Goal: Task Accomplishment & Management: Use online tool/utility

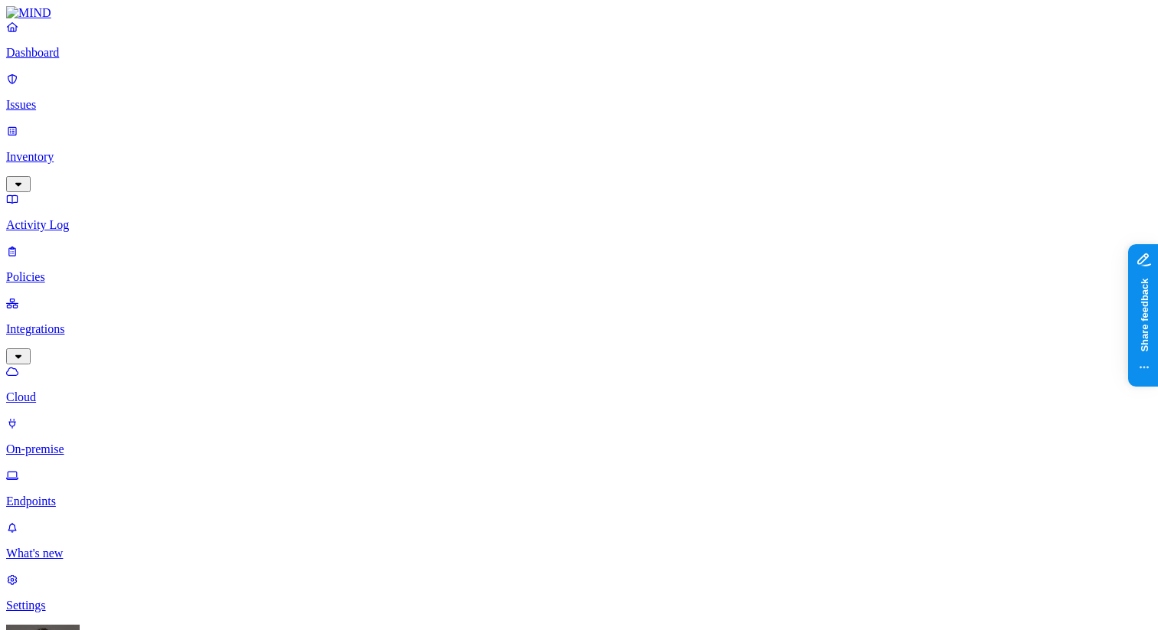
click at [79, 599] on p "Settings" at bounding box center [578, 606] width 1145 height 14
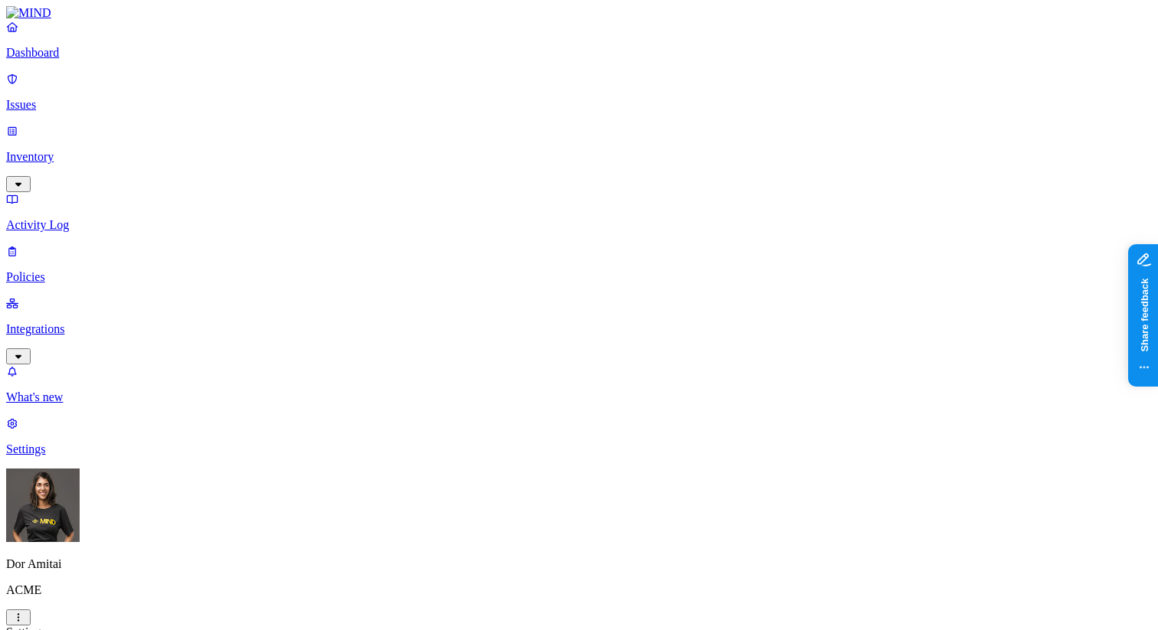
scroll to position [254, 0]
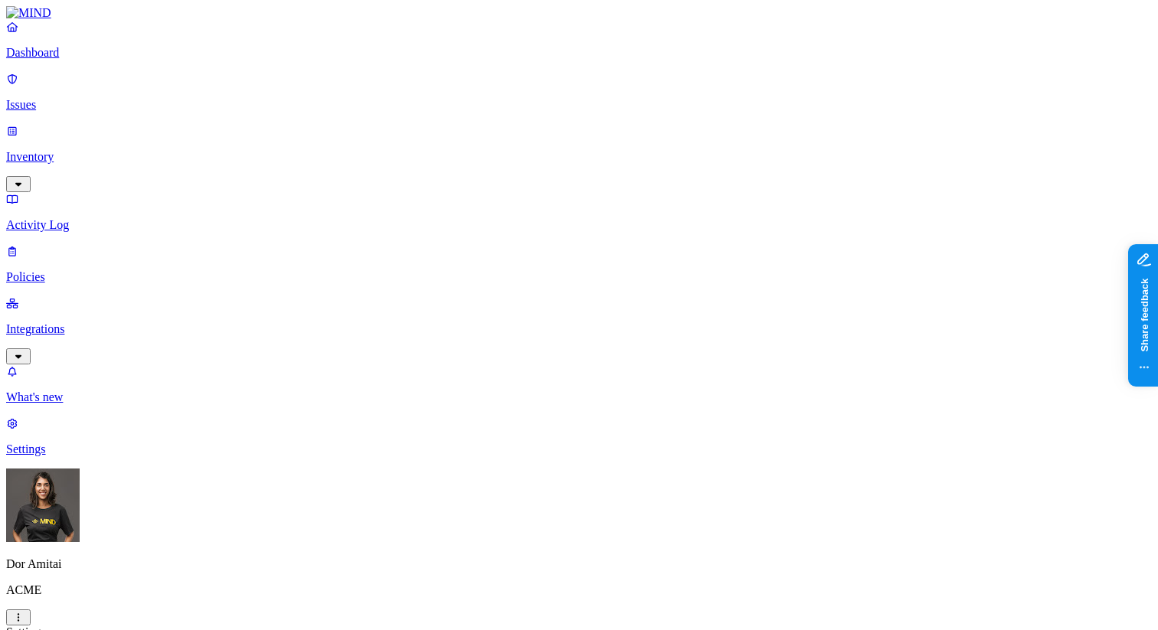
click at [87, 270] on p "Policies" at bounding box center [578, 277] width 1145 height 14
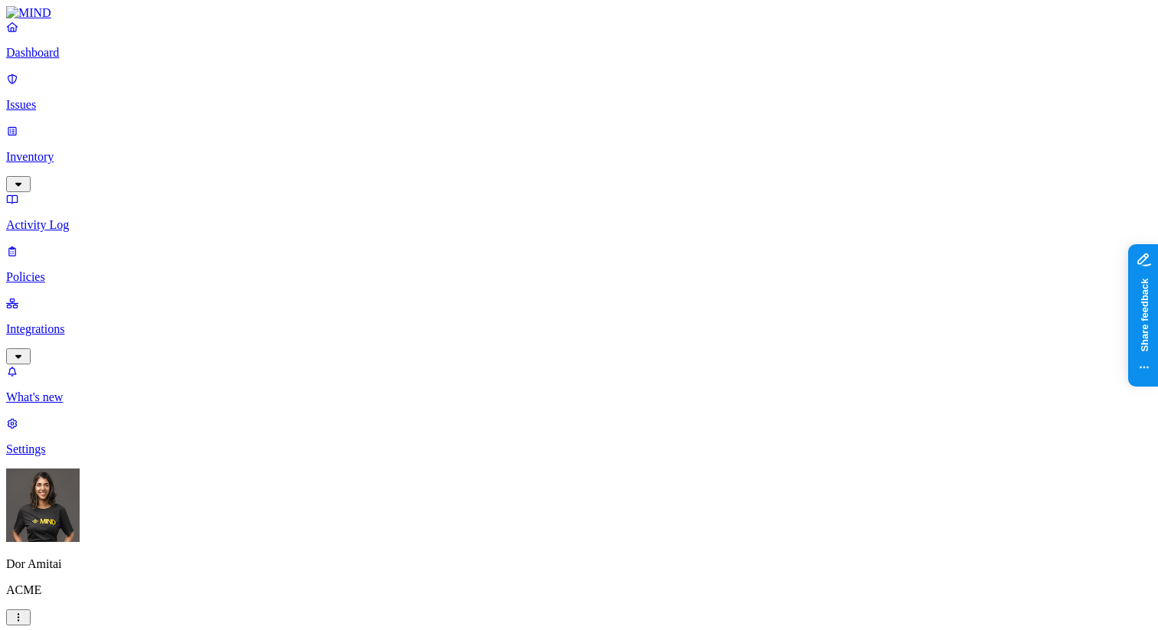
click at [80, 322] on p "Integrations" at bounding box center [578, 329] width 1145 height 14
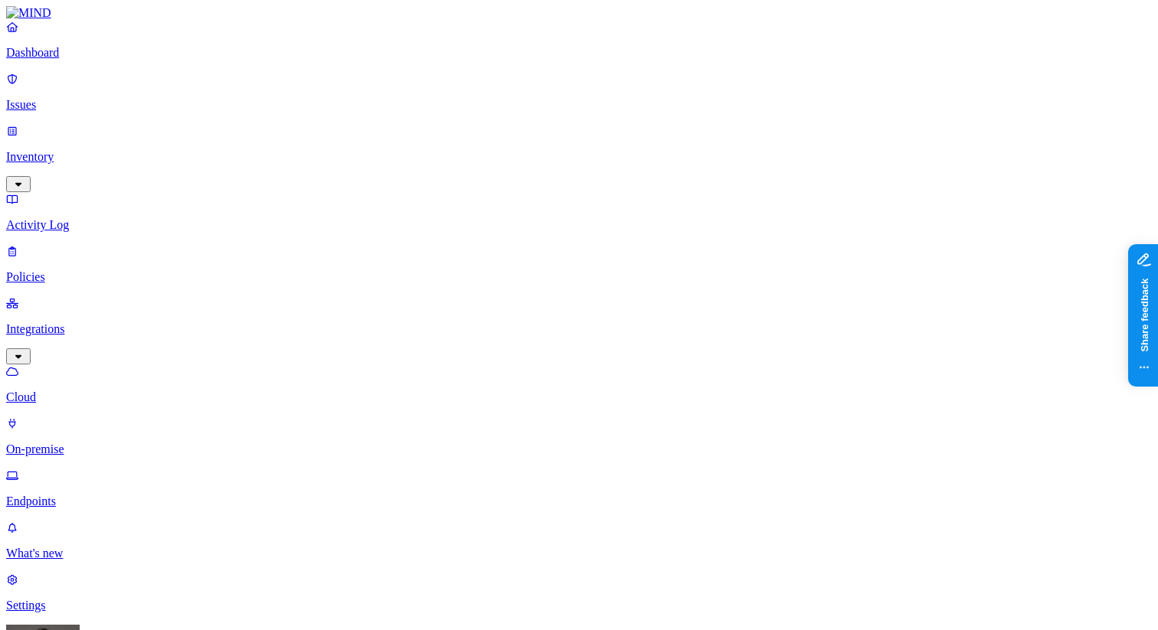
click at [77, 443] on p "On-premise" at bounding box center [578, 450] width 1145 height 14
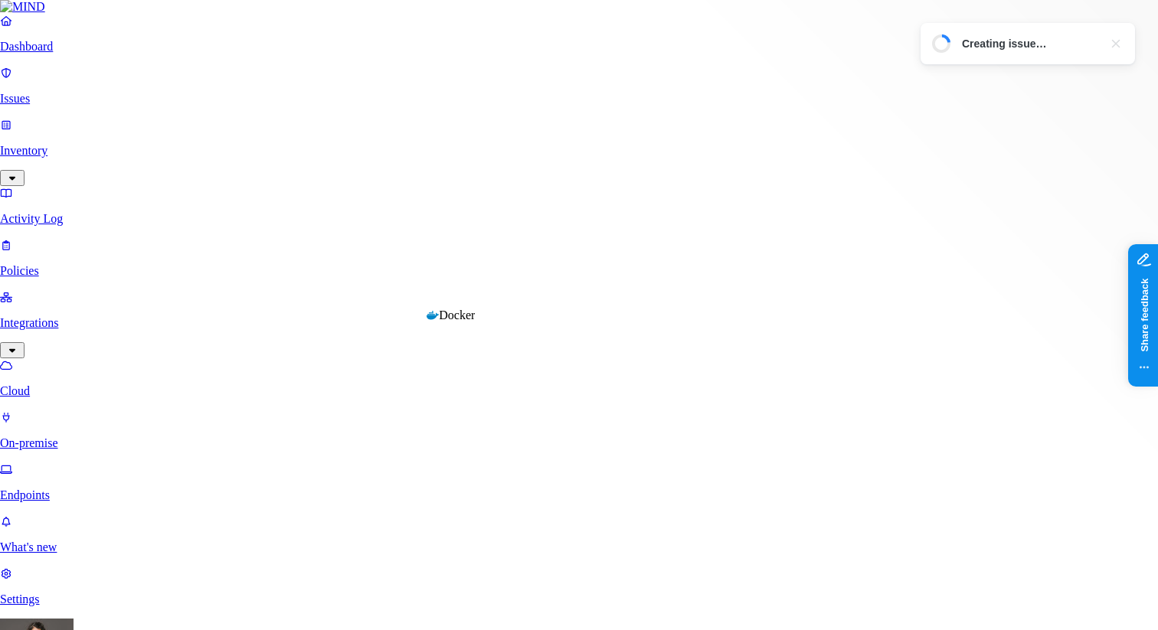
type input "l"
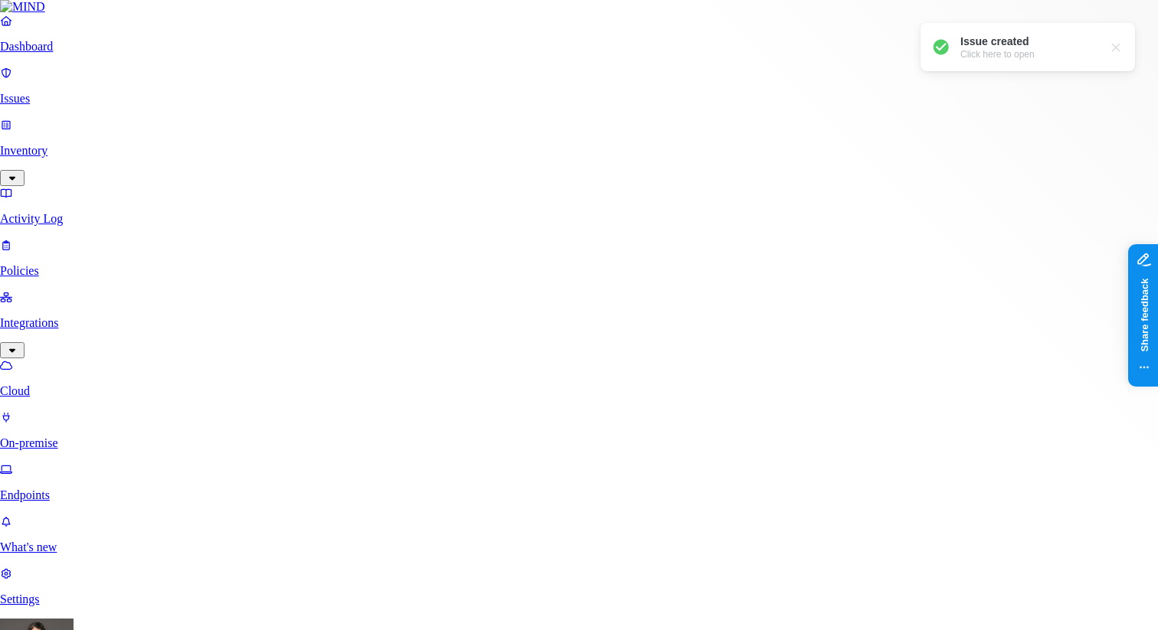
click at [1027, 35] on div "Issue created" at bounding box center [1030, 41] width 140 height 15
